Goal: Task Accomplishment & Management: Manage account settings

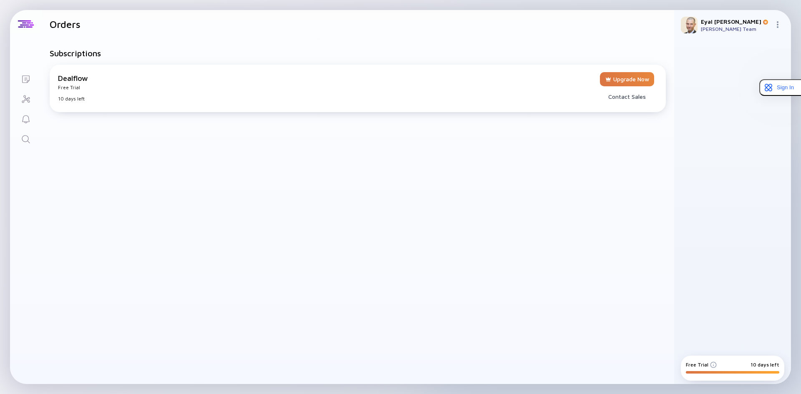
click at [778, 24] on img at bounding box center [777, 24] width 7 height 7
click at [740, 103] on div "Orders" at bounding box center [749, 99] width 55 height 17
click at [779, 24] on img at bounding box center [777, 24] width 7 height 7
click at [738, 118] on div "Settings" at bounding box center [749, 116] width 55 height 17
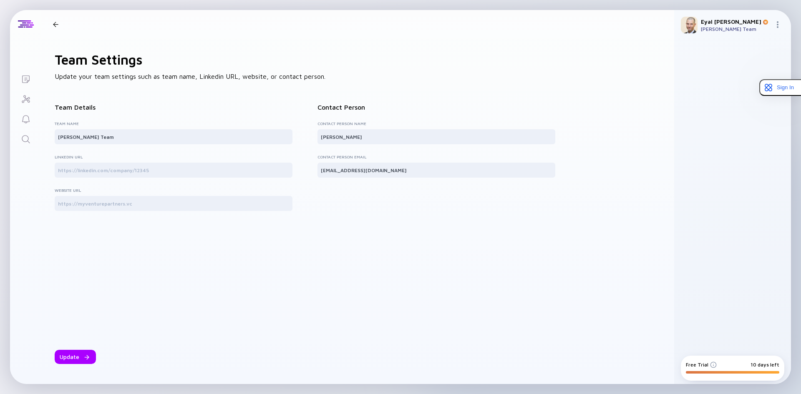
click at [778, 24] on img at bounding box center [777, 24] width 7 height 7
click at [734, 100] on div "Orders" at bounding box center [749, 99] width 55 height 17
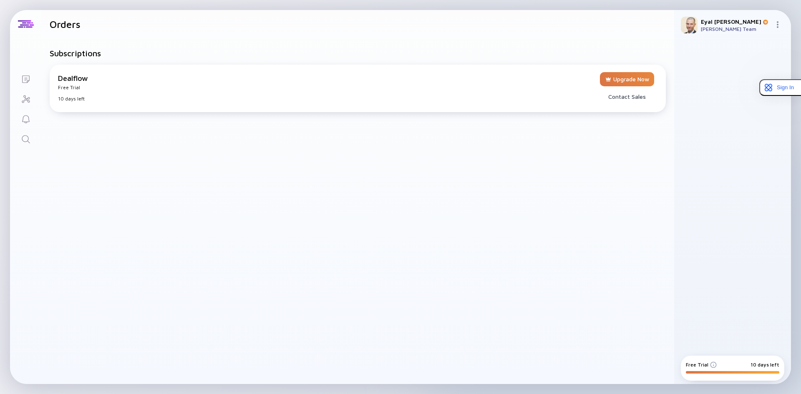
click at [690, 28] on img at bounding box center [689, 25] width 17 height 17
click at [777, 25] on img at bounding box center [777, 24] width 7 height 7
click at [730, 101] on div "Orders" at bounding box center [749, 99] width 55 height 17
click at [26, 26] on div at bounding box center [26, 24] width 16 height 8
click at [66, 25] on h1 "Orders" at bounding box center [65, 24] width 31 height 12
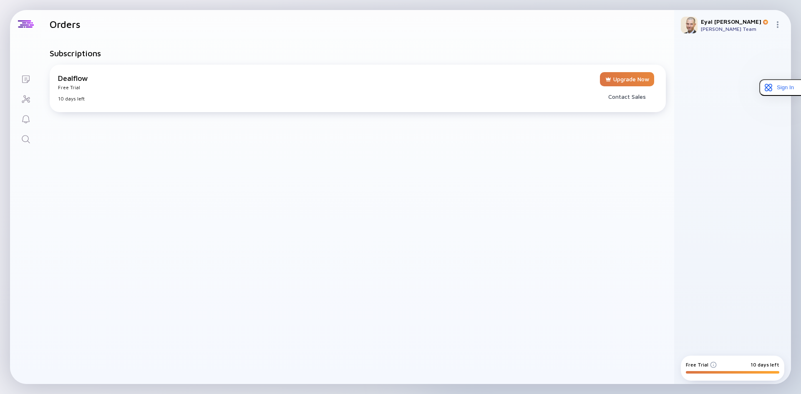
click at [554, 221] on div "Subscriptions Dealflow Free Trial 10 days left Upgrade Now Contact Sales" at bounding box center [357, 211] width 633 height 346
click at [777, 25] on img at bounding box center [777, 24] width 7 height 7
click at [733, 117] on div "Settings" at bounding box center [749, 116] width 55 height 17
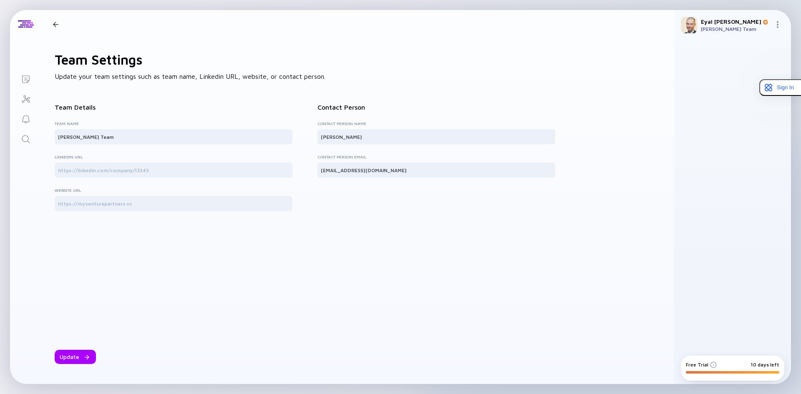
click at [777, 27] on img at bounding box center [777, 24] width 7 height 7
click at [745, 39] on div "Sign Out" at bounding box center [749, 39] width 55 height 17
